Goal: Transaction & Acquisition: Subscribe to service/newsletter

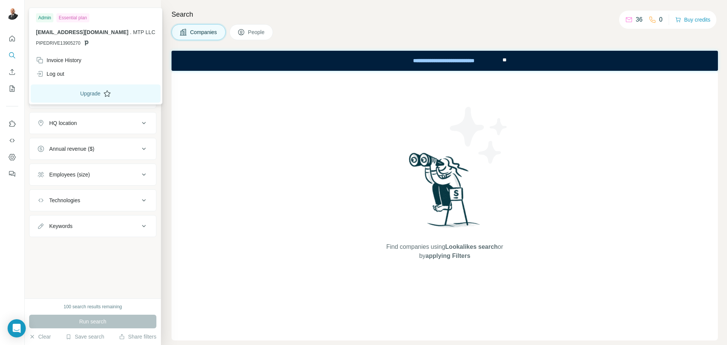
click at [66, 95] on button "Upgrade" at bounding box center [96, 93] width 130 height 18
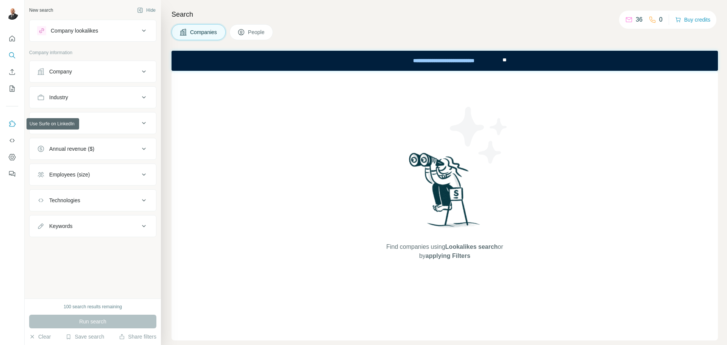
click at [13, 124] on icon "Use Surfe on LinkedIn" at bounding box center [12, 124] width 8 height 8
